Goal: Task Accomplishment & Management: Manage account settings

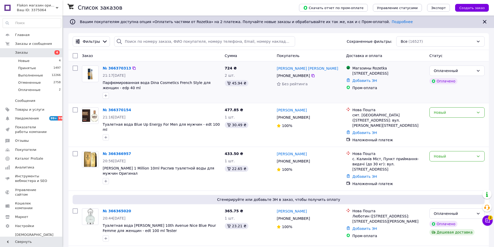
click at [74, 69] on input "checkbox" at bounding box center [75, 68] width 5 height 5
checkbox input "true"
click at [74, 110] on input "checkbox" at bounding box center [75, 109] width 5 height 5
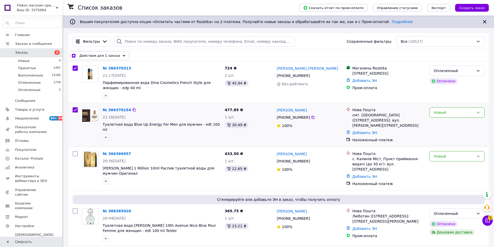
checkbox input "true"
click at [77, 154] on input "checkbox" at bounding box center [75, 153] width 5 height 5
checkbox input "true"
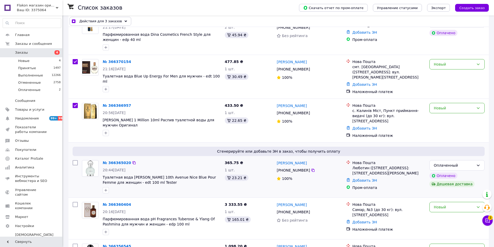
scroll to position [78, 0]
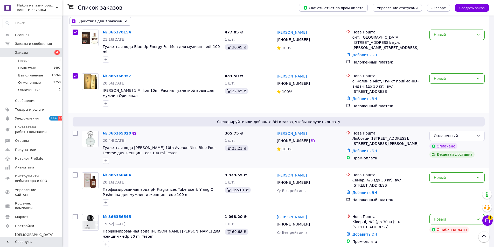
click at [74, 131] on input "checkbox" at bounding box center [75, 133] width 5 height 5
checkbox input "true"
click at [74, 173] on input "checkbox" at bounding box center [75, 174] width 5 height 5
checkbox input "true"
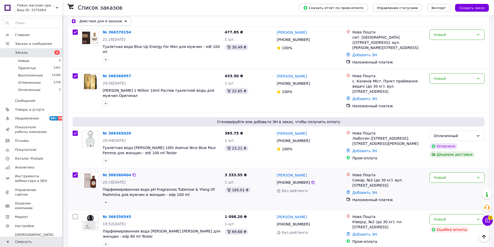
checkbox input "true"
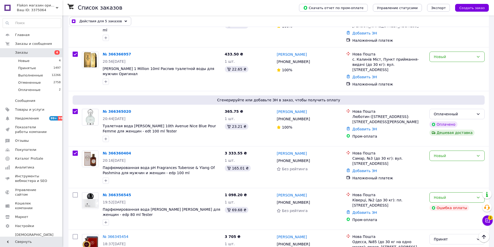
scroll to position [130, 0]
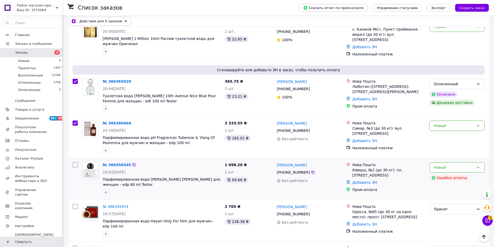
click at [74, 164] on input "checkbox" at bounding box center [75, 164] width 5 height 5
checkbox input "true"
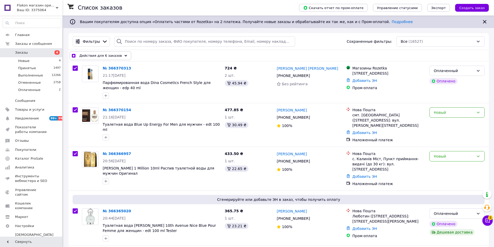
click at [96, 53] on div "Действия для 6 заказов" at bounding box center [101, 55] width 62 height 9
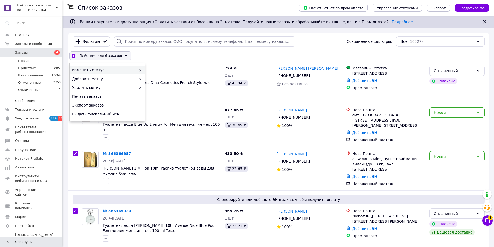
click at [99, 68] on span "Изменить статус" at bounding box center [104, 69] width 64 height 5
checkbox input "true"
click at [149, 68] on div "Принят" at bounding box center [182, 70] width 75 height 9
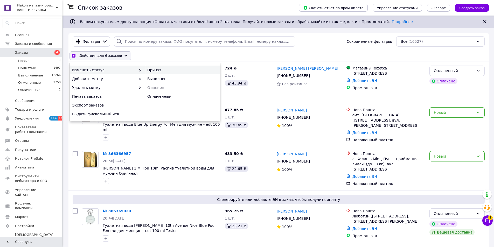
checkbox input "false"
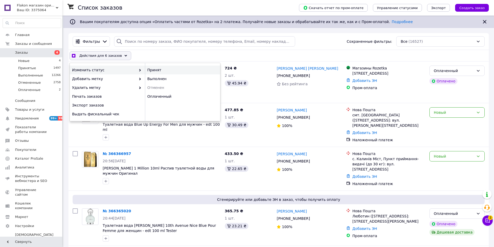
checkbox input "false"
